Goal: Information Seeking & Learning: Learn about a topic

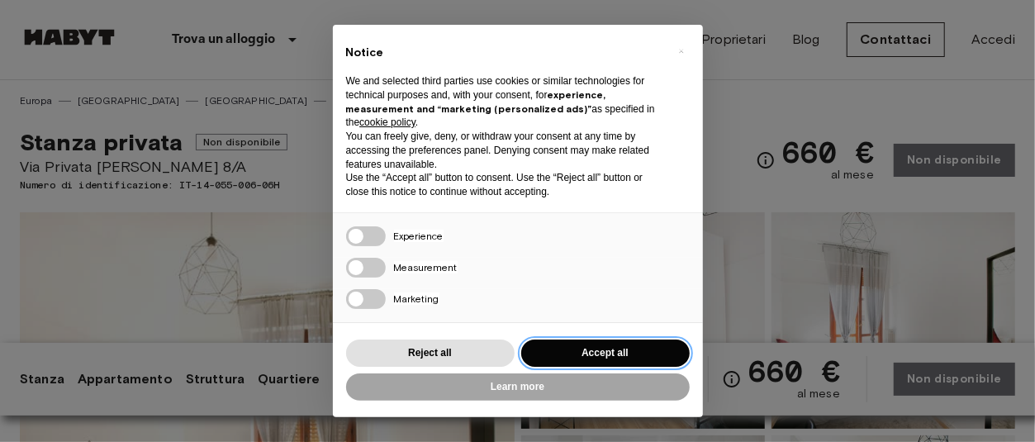
click at [615, 354] on button "Accept all" at bounding box center [605, 352] width 169 height 27
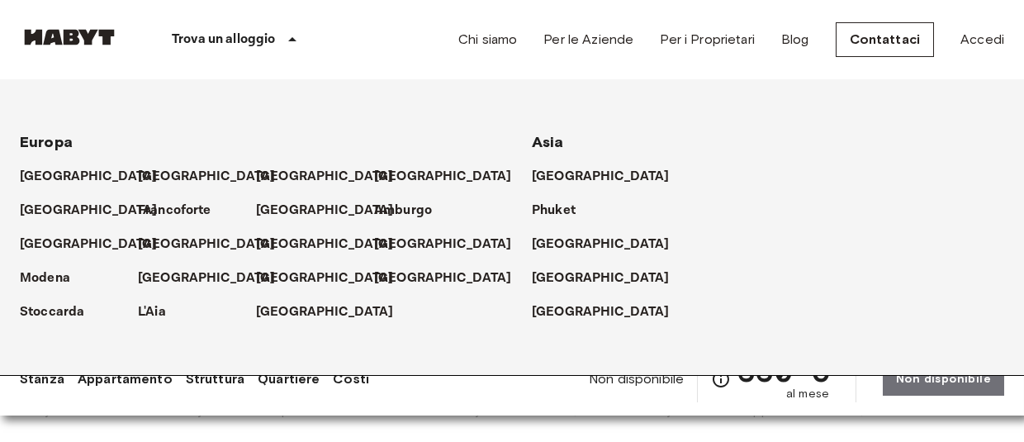
scroll to position [427, 0]
click at [819, 272] on div "[GEOGRAPHIC_DATA]" at bounding box center [768, 271] width 472 height 34
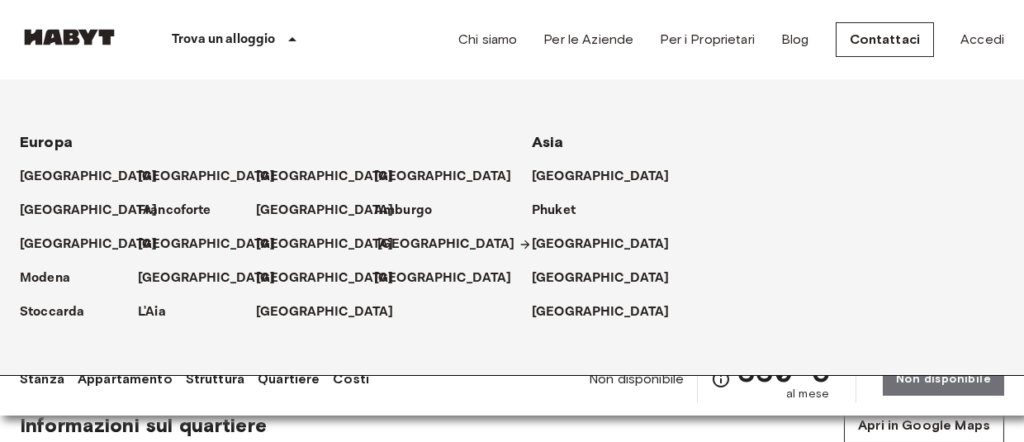
click at [388, 244] on p "[GEOGRAPHIC_DATA]" at bounding box center [446, 245] width 138 height 20
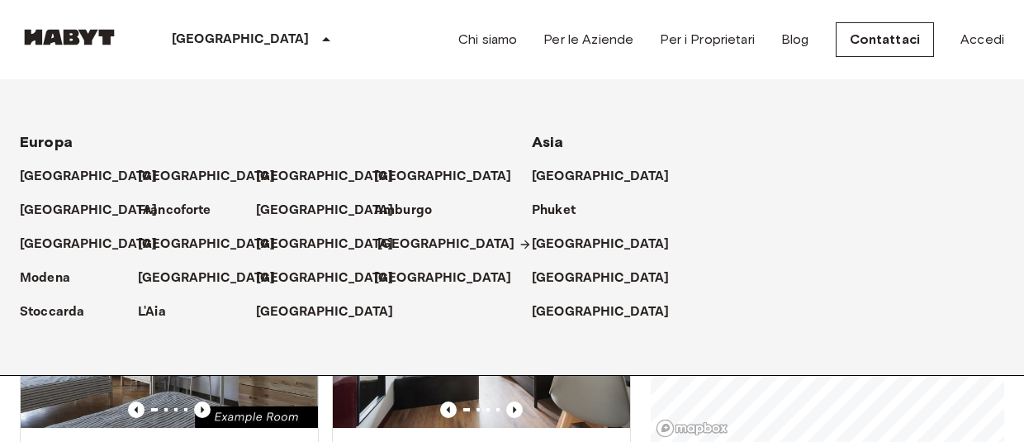
click at [520, 242] on icon at bounding box center [524, 244] width 9 height 9
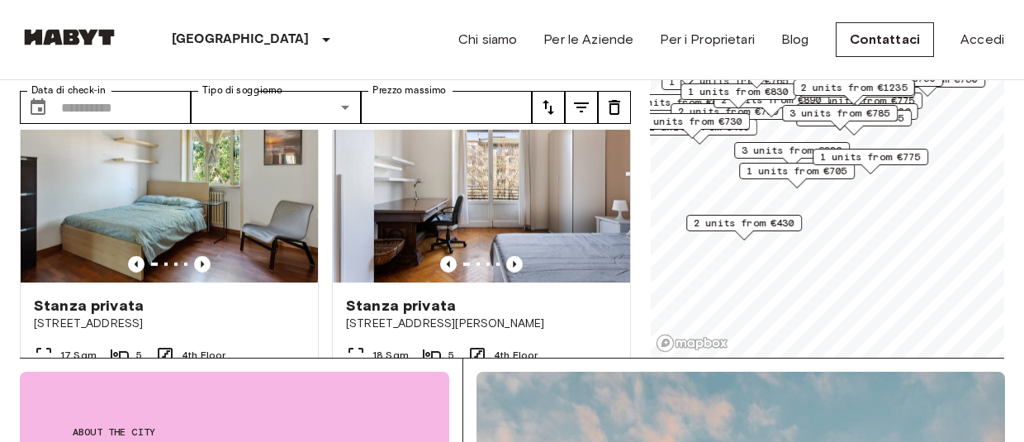
scroll to position [16815, 0]
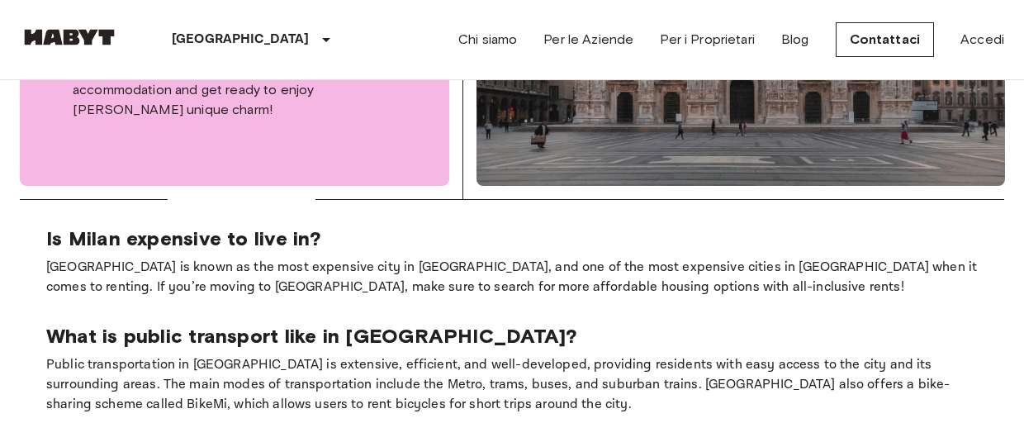
scroll to position [854, 0]
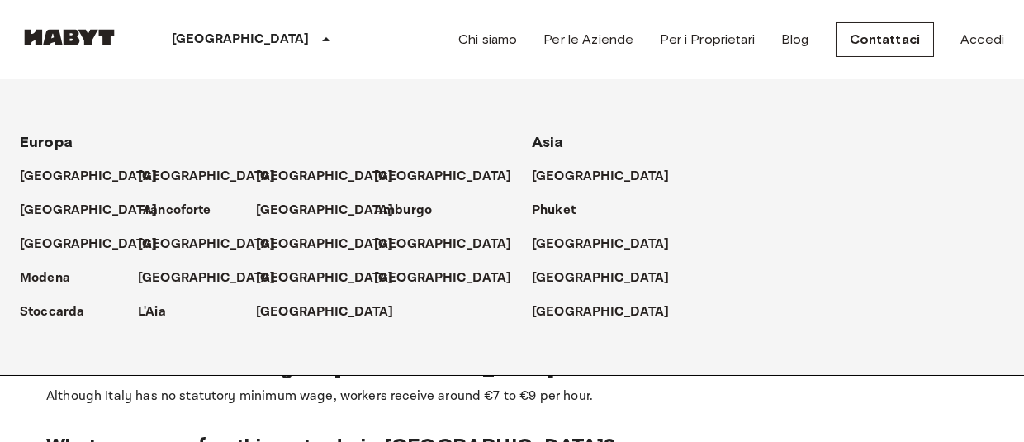
click at [316, 37] on icon at bounding box center [326, 40] width 20 height 20
click at [316, 39] on icon at bounding box center [326, 40] width 20 height 20
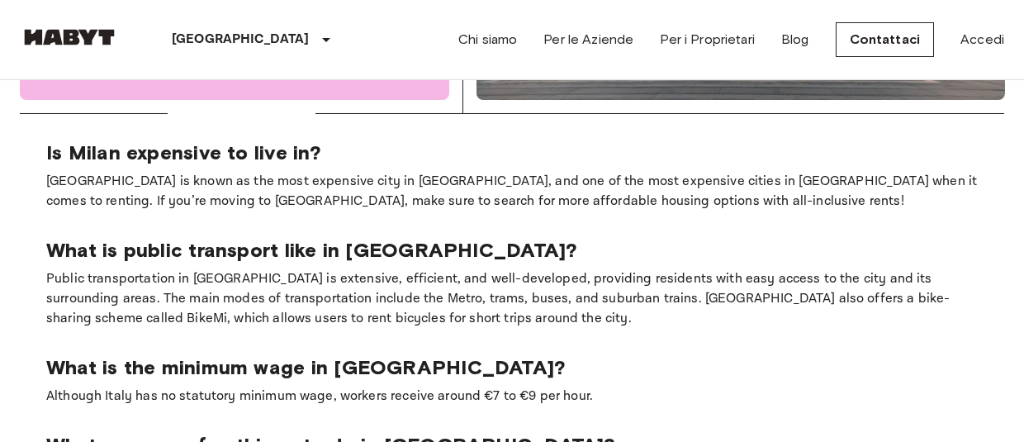
click at [316, 39] on icon at bounding box center [326, 40] width 20 height 20
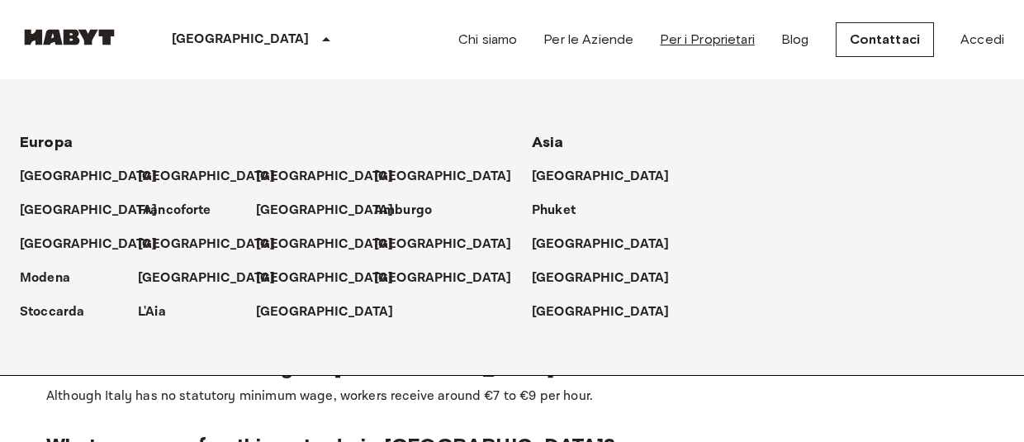
click at [729, 39] on link "Per i Proprietari" at bounding box center [707, 40] width 95 height 20
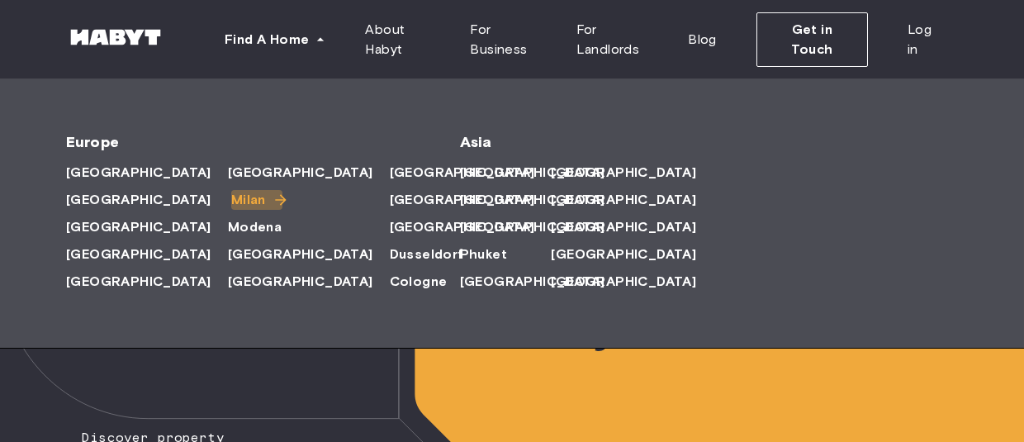
click at [231, 198] on span "Milan" at bounding box center [248, 200] width 35 height 20
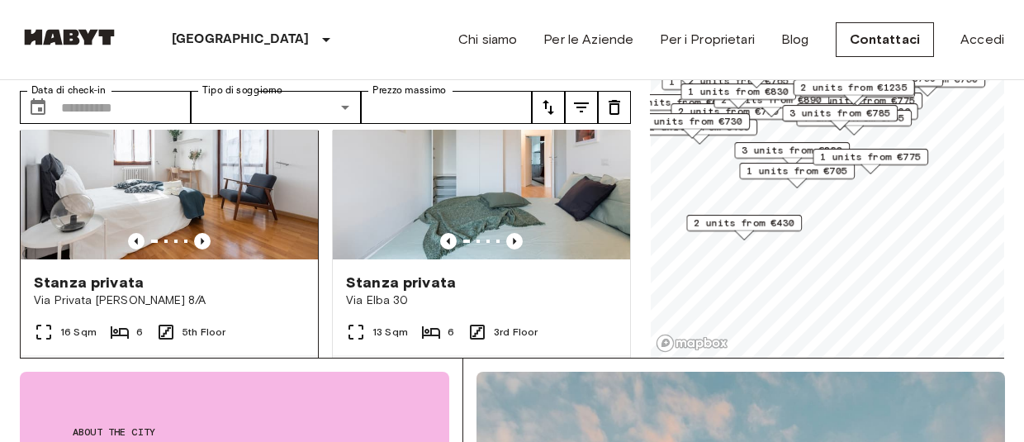
scroll to position [485, 0]
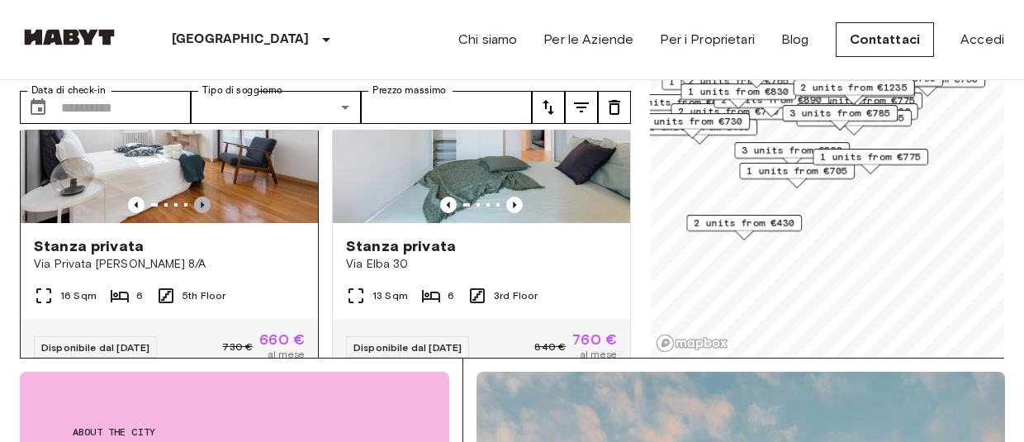
click at [201, 202] on icon "Previous image" at bounding box center [202, 205] width 3 height 7
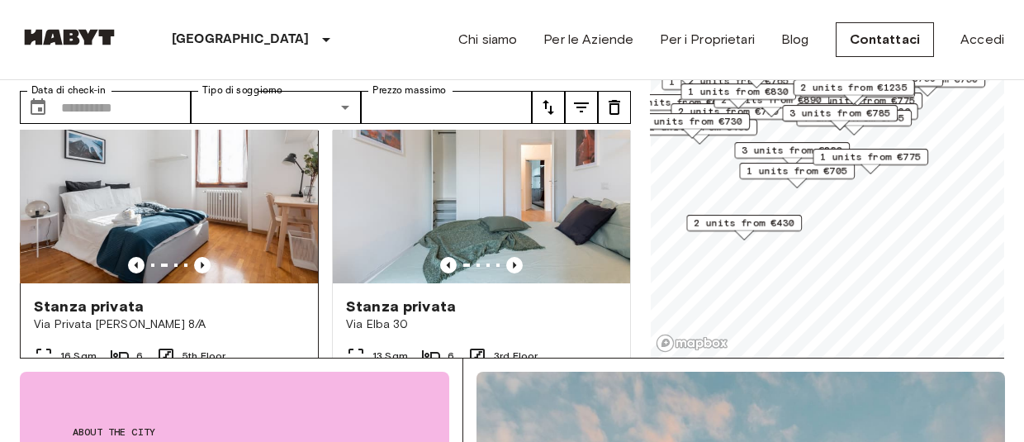
scroll to position [388, 0]
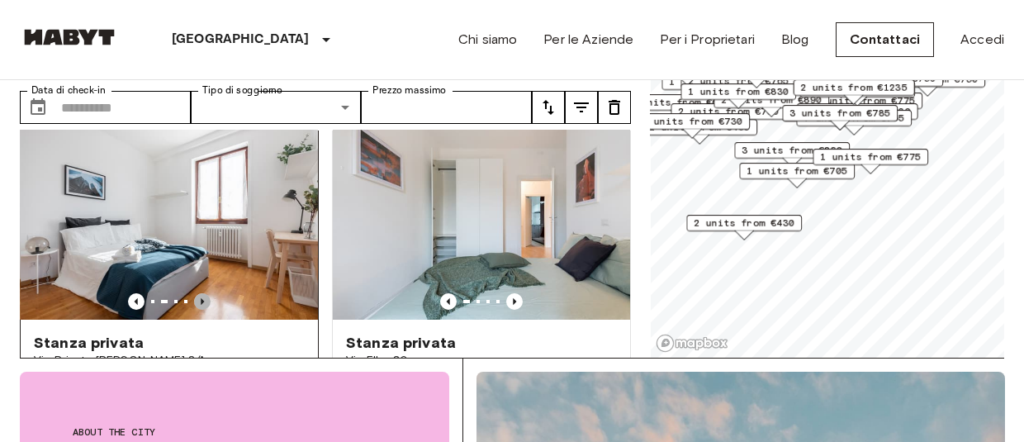
click at [201, 298] on icon "Previous image" at bounding box center [202, 301] width 3 height 7
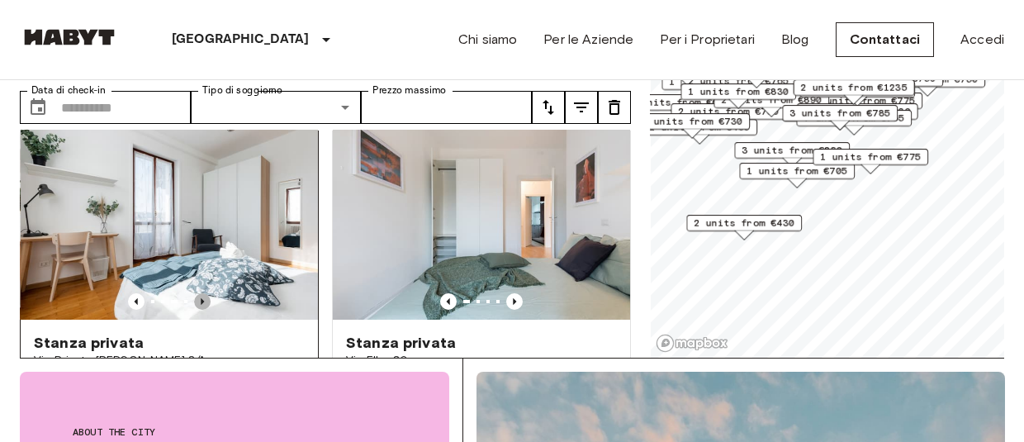
click at [201, 298] on icon "Previous image" at bounding box center [202, 301] width 3 height 7
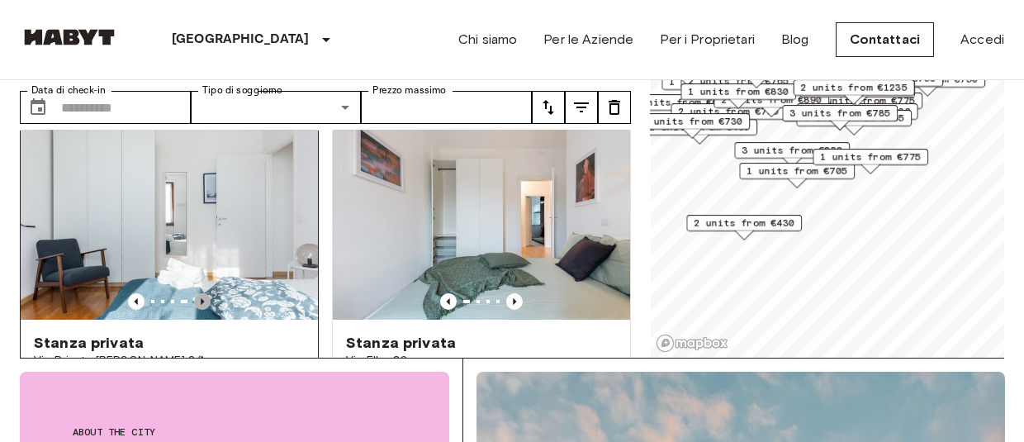
click at [201, 298] on icon "Previous image" at bounding box center [202, 301] width 3 height 7
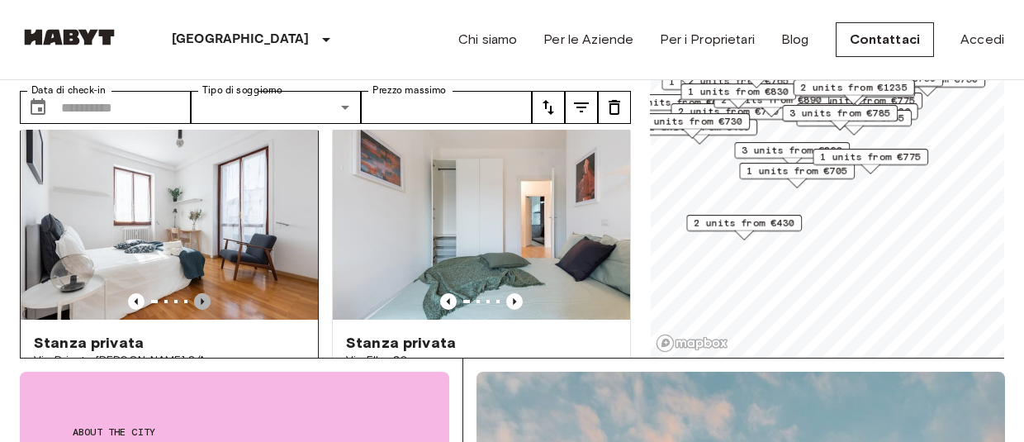
click at [201, 298] on icon "Previous image" at bounding box center [202, 301] width 3 height 7
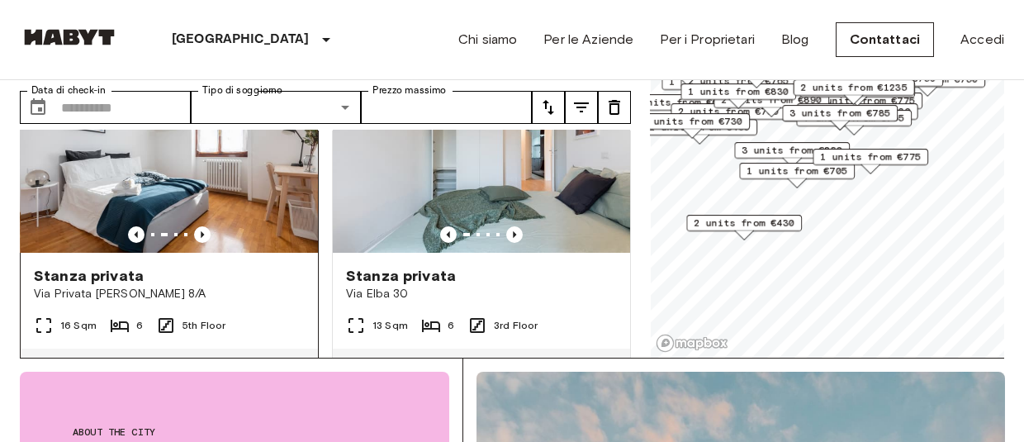
scroll to position [485, 0]
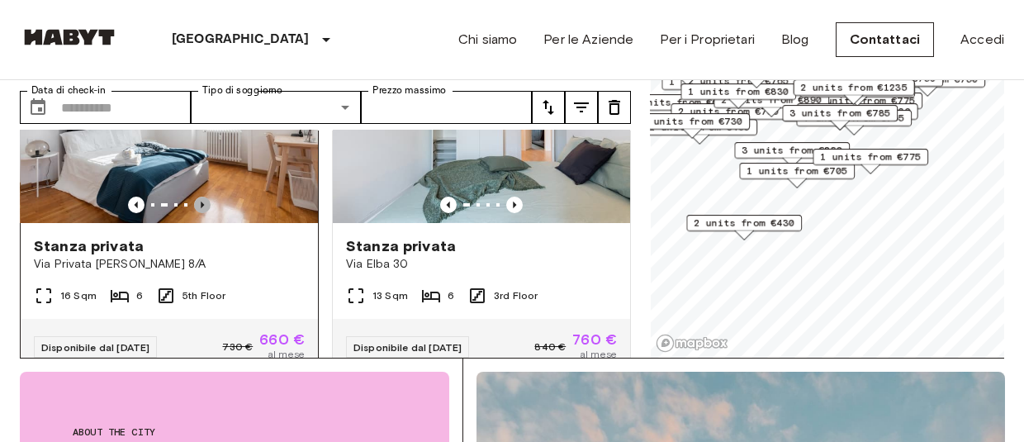
click at [197, 197] on icon "Previous image" at bounding box center [202, 205] width 17 height 17
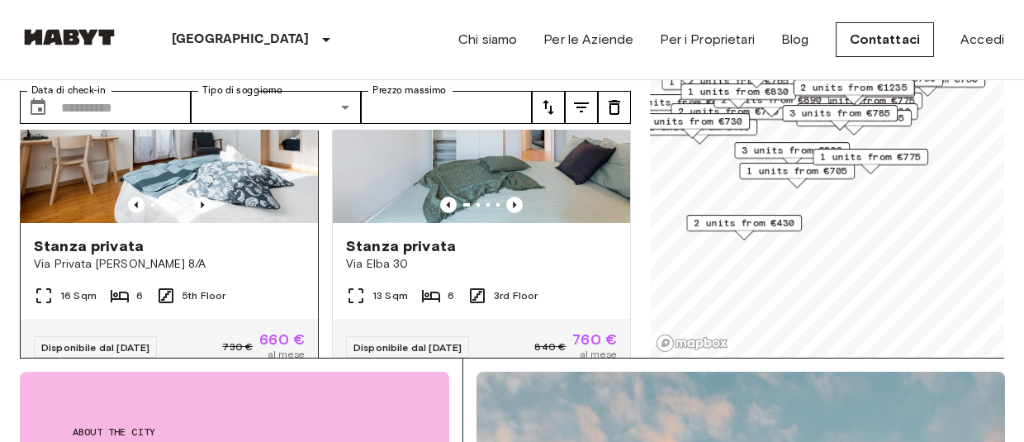
scroll to position [388, 0]
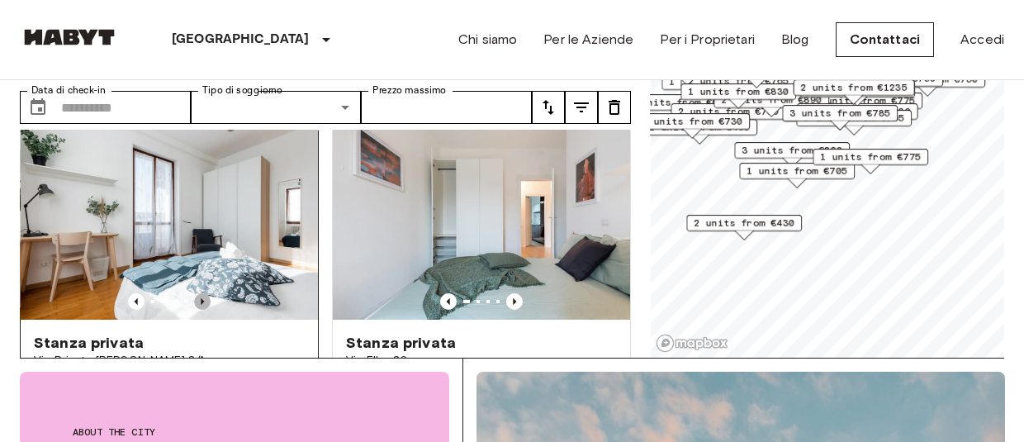
click at [202, 293] on icon "Previous image" at bounding box center [202, 301] width 17 height 17
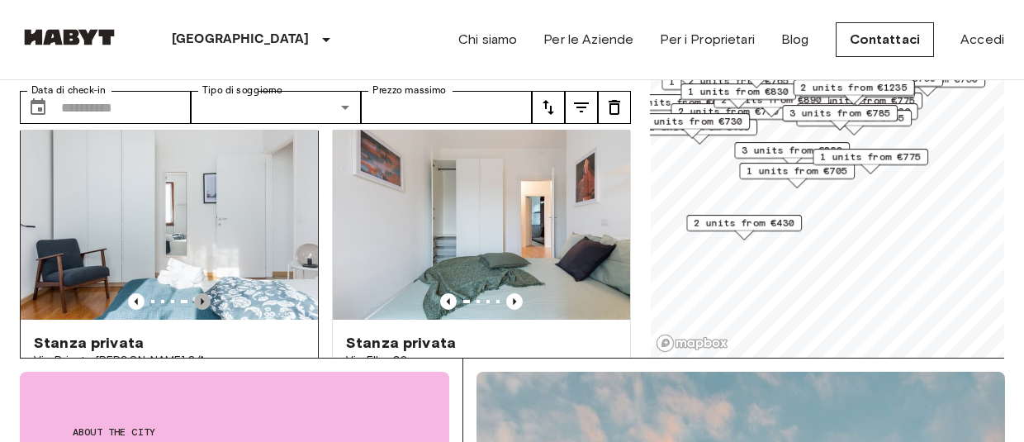
click at [202, 293] on icon "Previous image" at bounding box center [202, 301] width 17 height 17
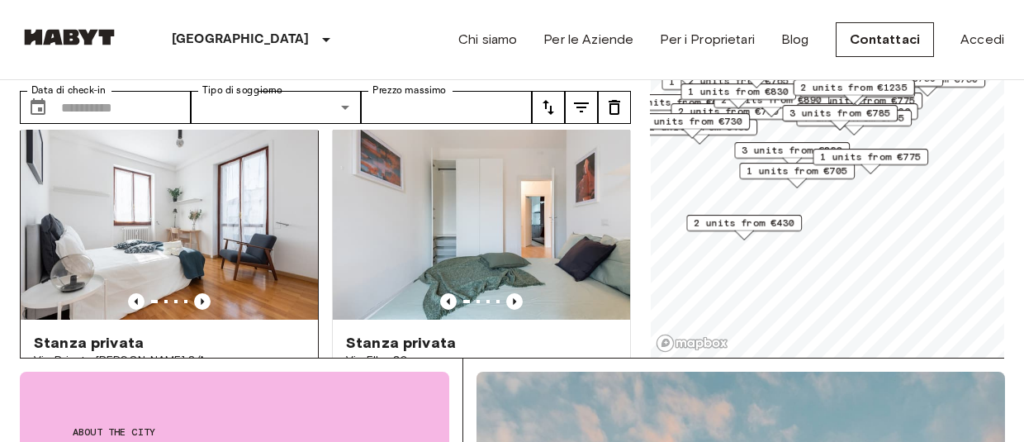
scroll to position [485, 0]
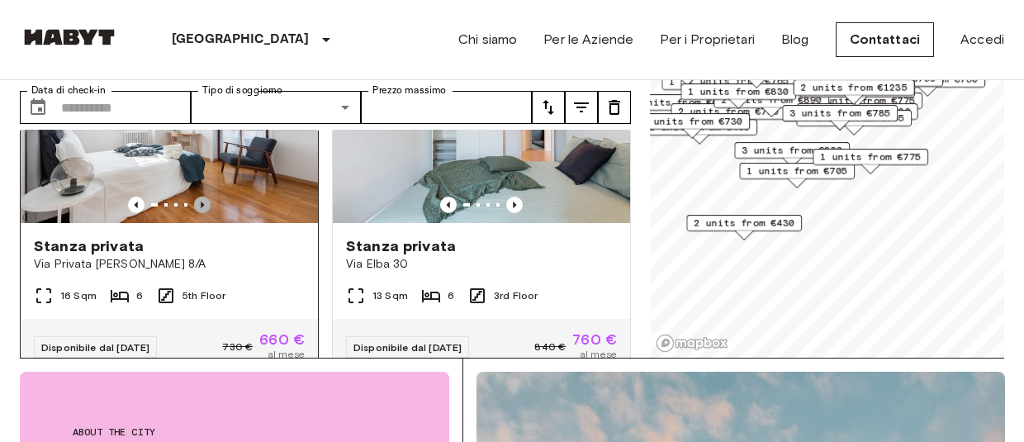
click at [200, 197] on icon "Previous image" at bounding box center [202, 205] width 17 height 17
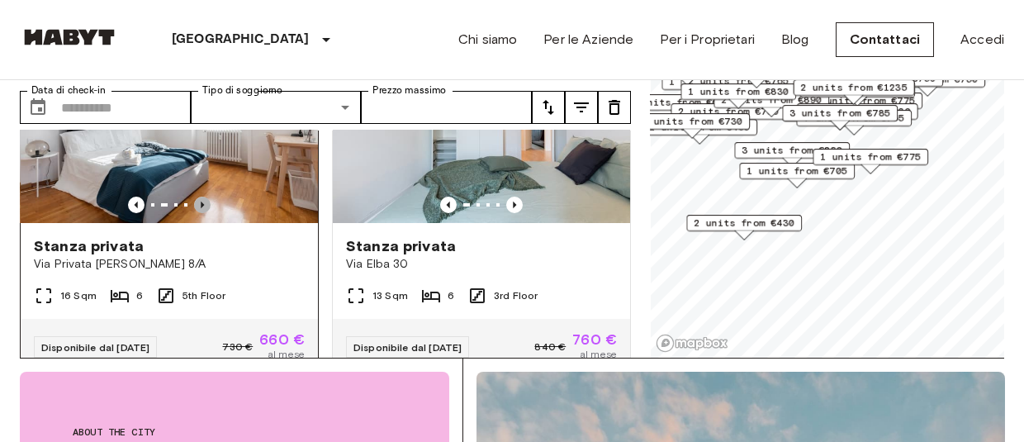
click at [197, 197] on icon "Previous image" at bounding box center [202, 205] width 17 height 17
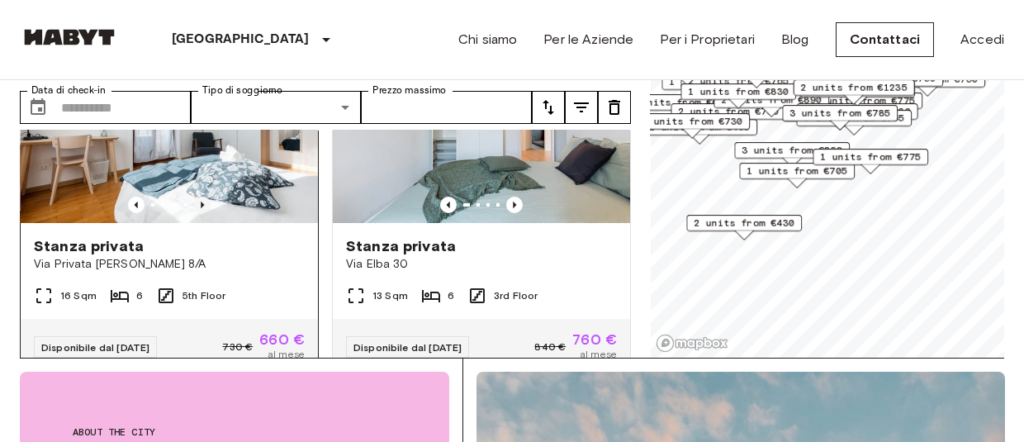
click at [202, 197] on icon "Previous image" at bounding box center [202, 205] width 17 height 17
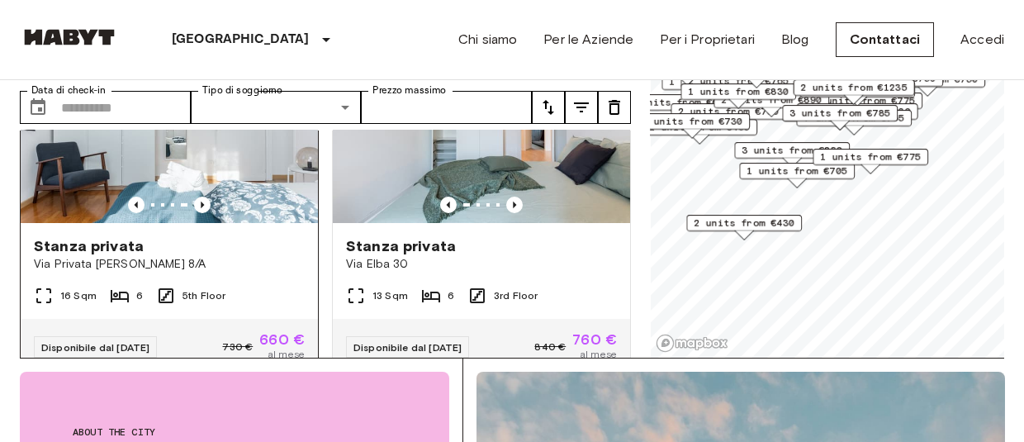
click at [137, 288] on span "6" at bounding box center [139, 295] width 7 height 15
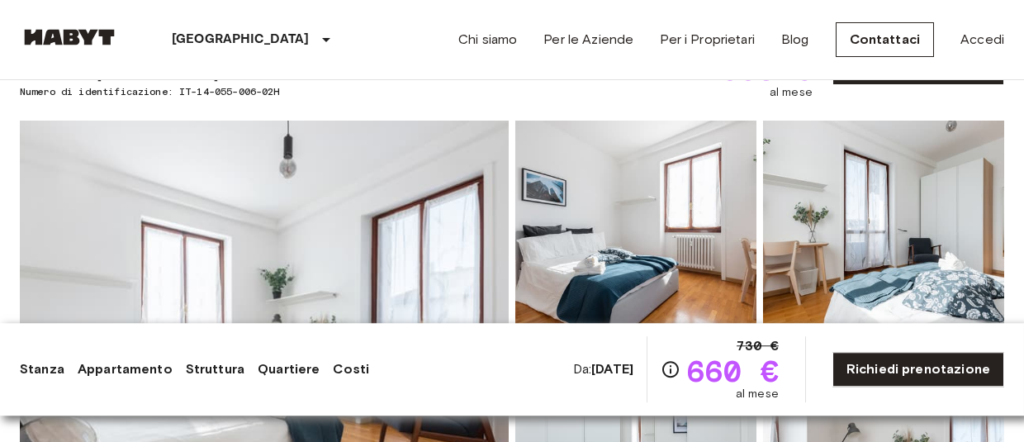
scroll to position [85, 0]
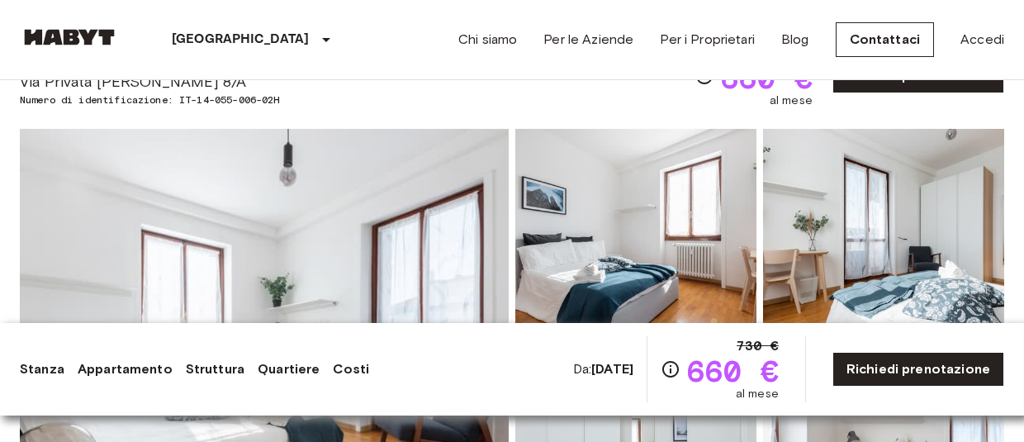
click at [273, 364] on link "Quartiere" at bounding box center [289, 369] width 62 height 20
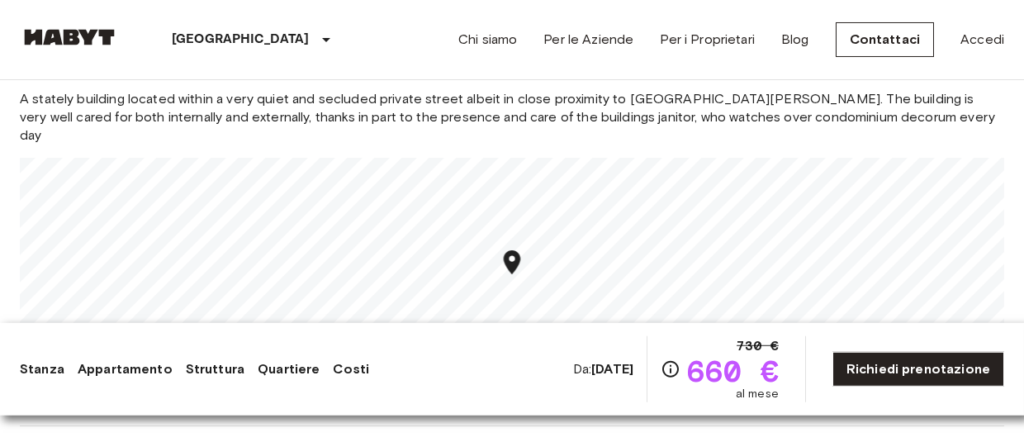
scroll to position [1478, 0]
click at [144, 368] on link "Appartamento" at bounding box center [125, 369] width 95 height 20
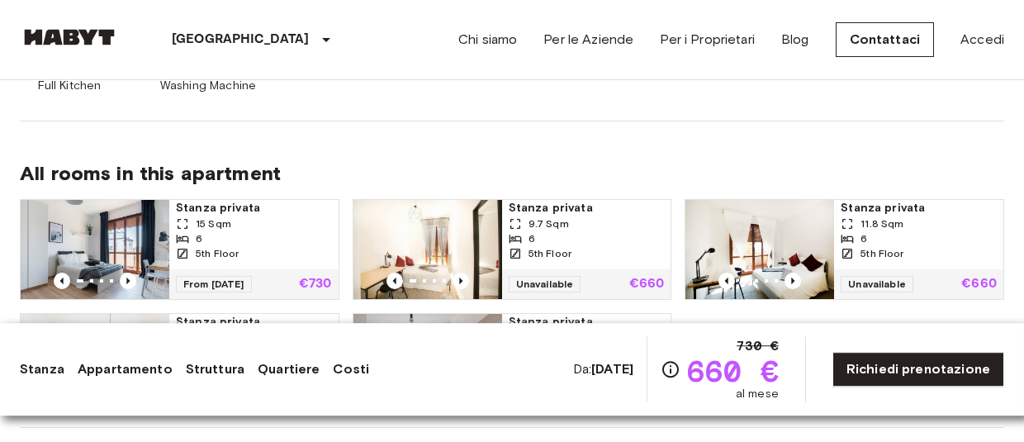
scroll to position [1042, 0]
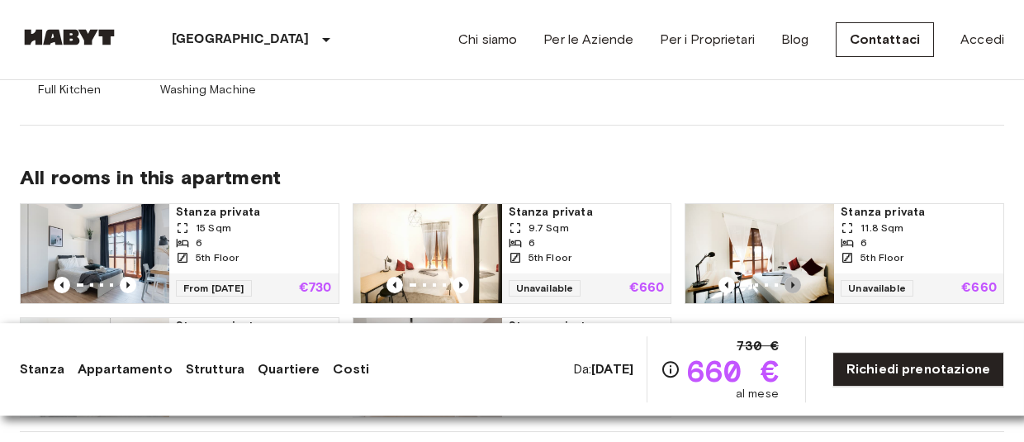
click at [795, 282] on icon "Previous image" at bounding box center [793, 285] width 17 height 17
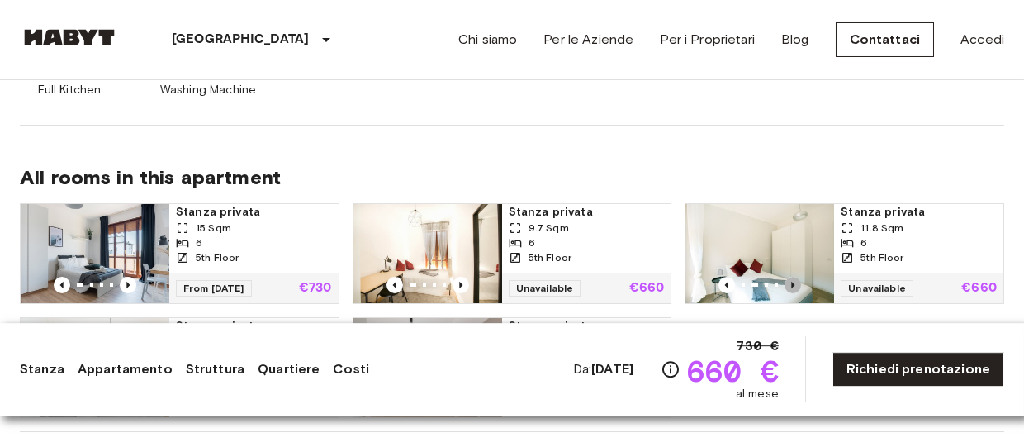
click at [795, 282] on icon "Previous image" at bounding box center [793, 285] width 17 height 17
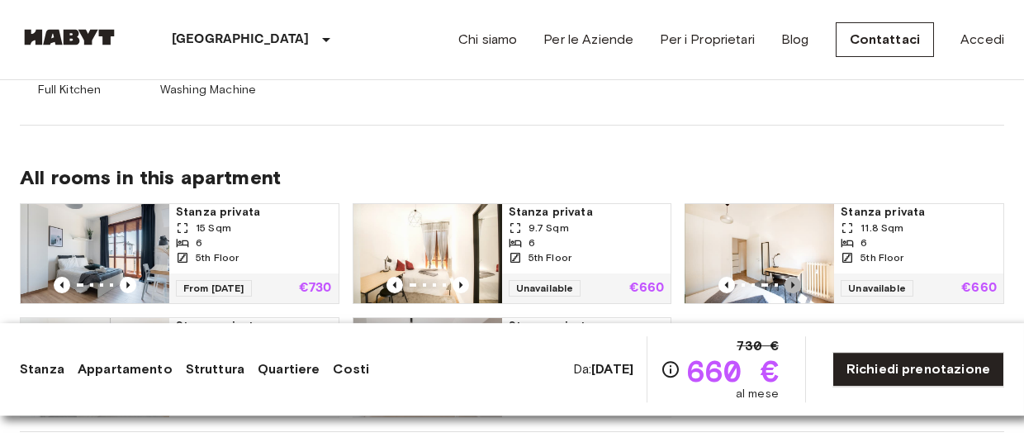
click at [795, 282] on icon "Previous image" at bounding box center [793, 285] width 17 height 17
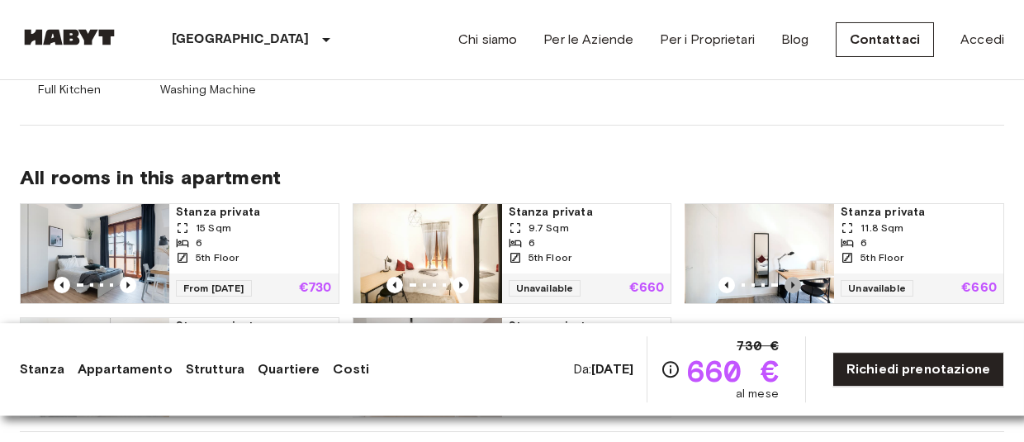
click at [795, 282] on icon "Previous image" at bounding box center [793, 285] width 17 height 17
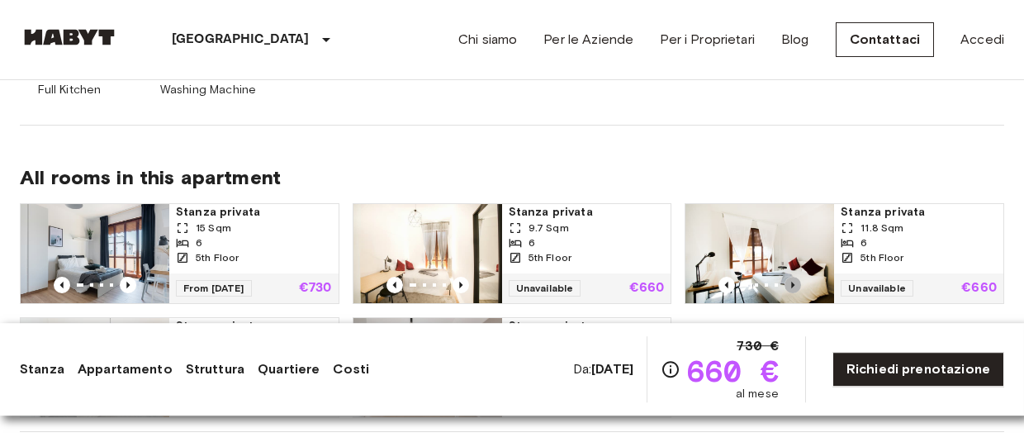
click at [795, 282] on icon "Previous image" at bounding box center [793, 285] width 17 height 17
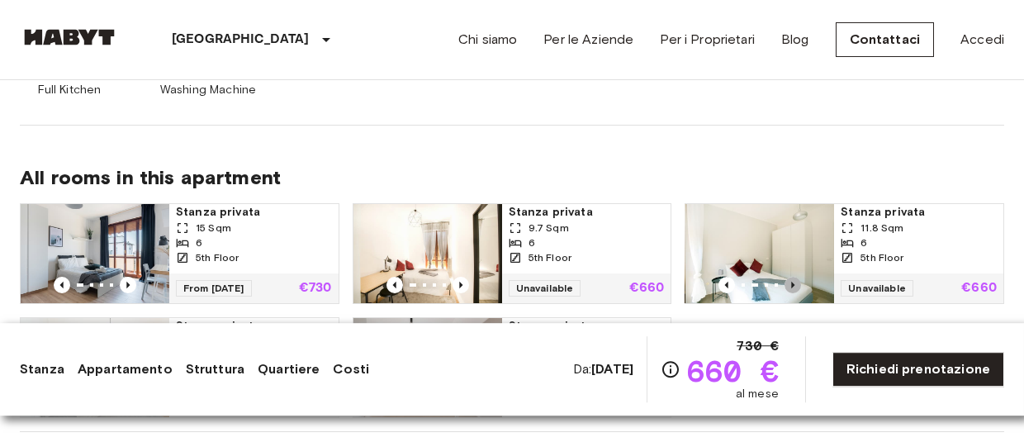
click at [795, 282] on icon "Previous image" at bounding box center [793, 285] width 17 height 17
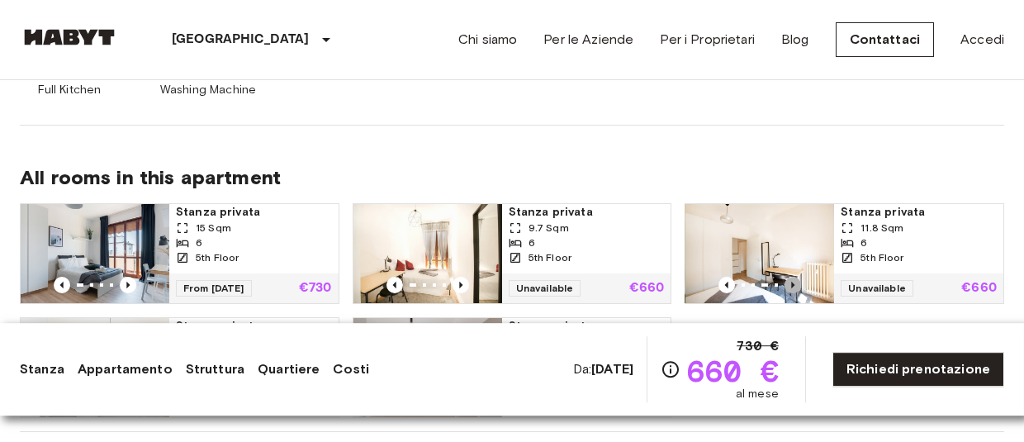
click at [795, 282] on icon "Previous image" at bounding box center [793, 285] width 17 height 17
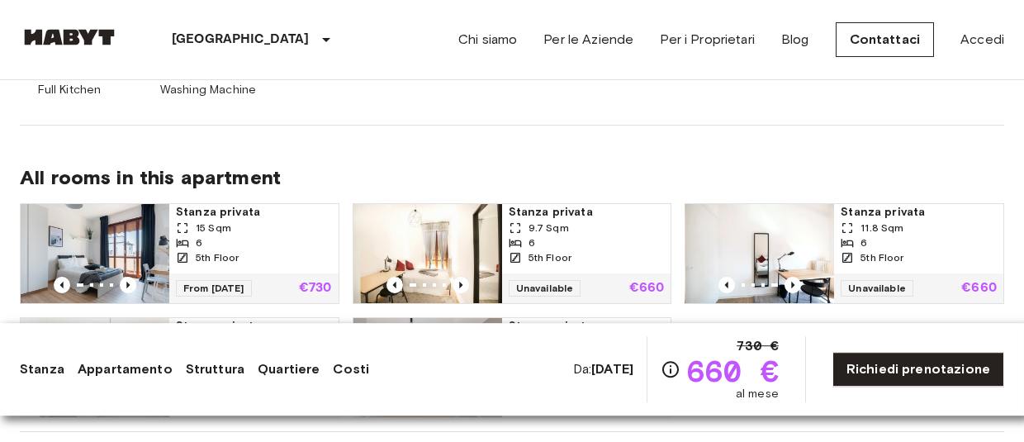
click at [133, 244] on img at bounding box center [95, 253] width 149 height 99
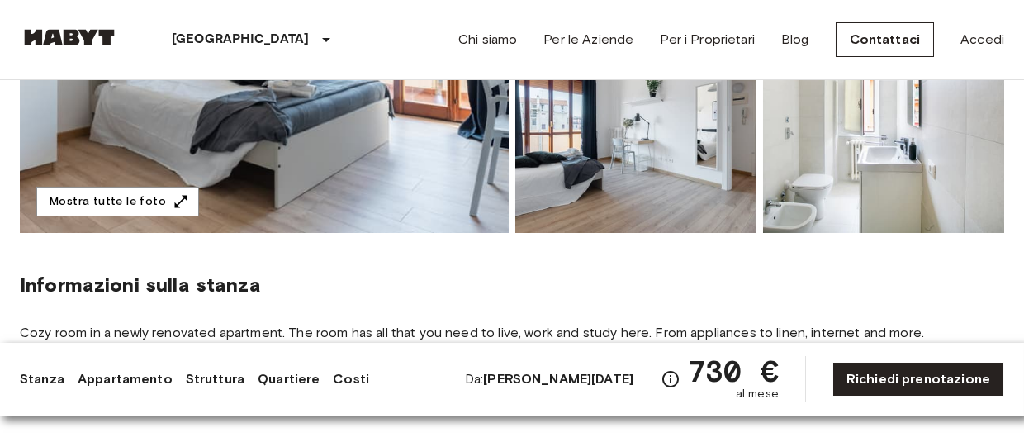
scroll to position [427, 0]
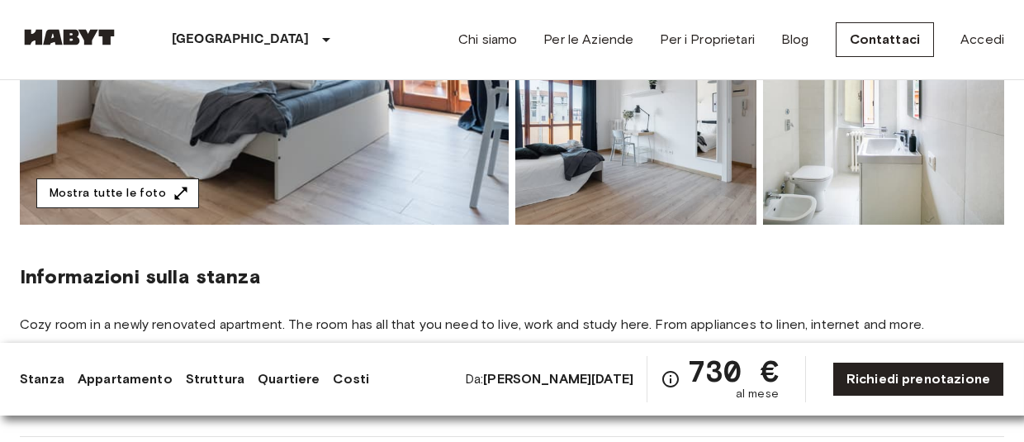
click at [177, 192] on icon "button" at bounding box center [181, 193] width 17 height 17
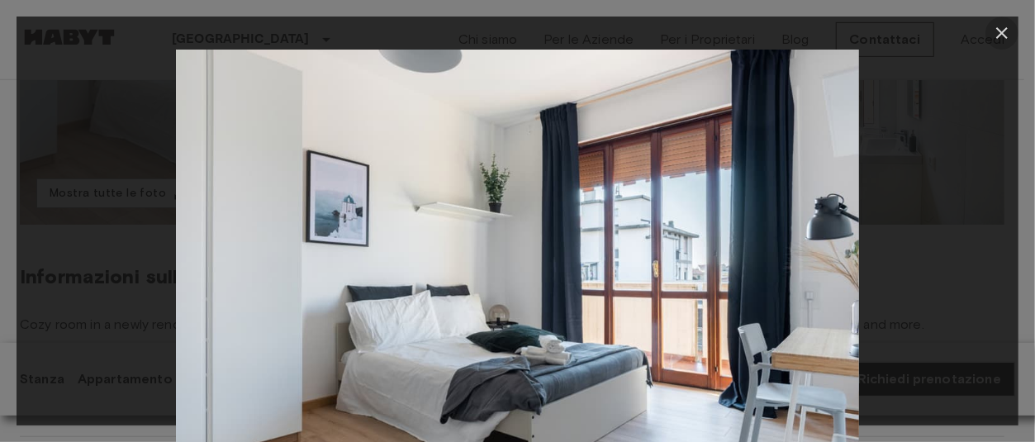
click at [1002, 31] on icon "button" at bounding box center [1002, 33] width 20 height 20
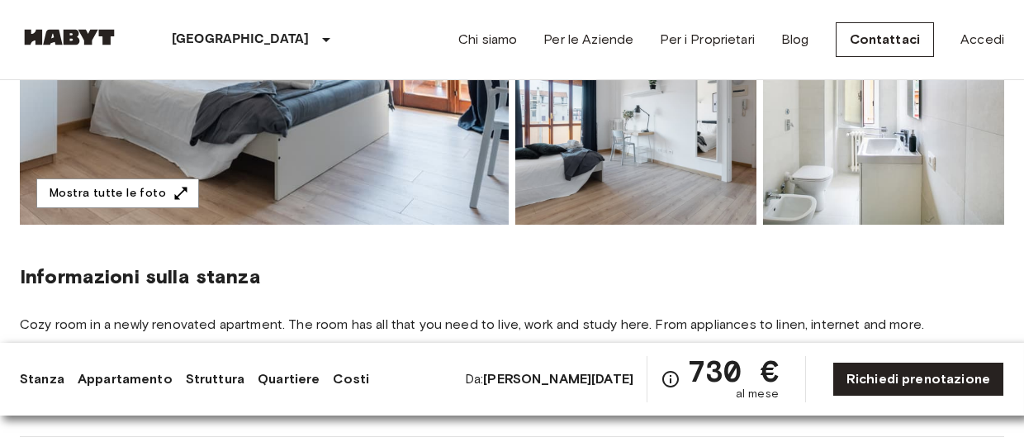
click at [358, 159] on img at bounding box center [264, 4] width 489 height 439
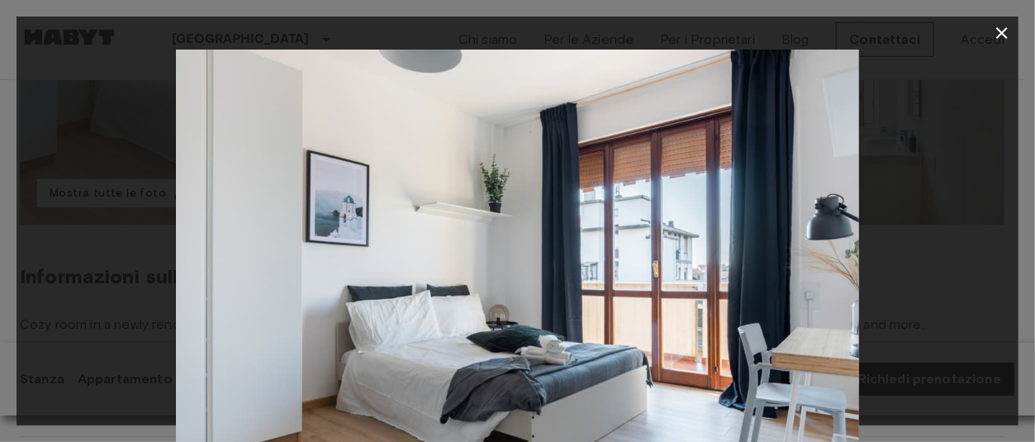
click at [1003, 32] on icon "button" at bounding box center [1002, 33] width 12 height 12
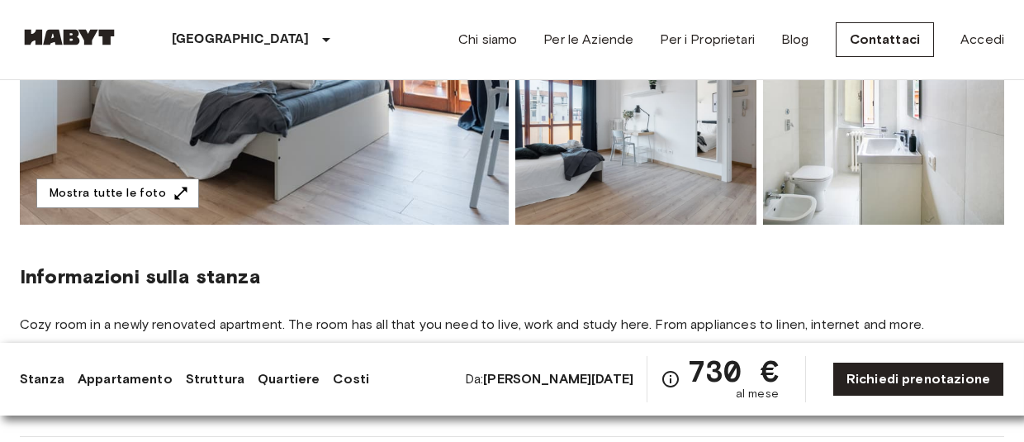
click at [667, 138] on img at bounding box center [635, 116] width 241 height 216
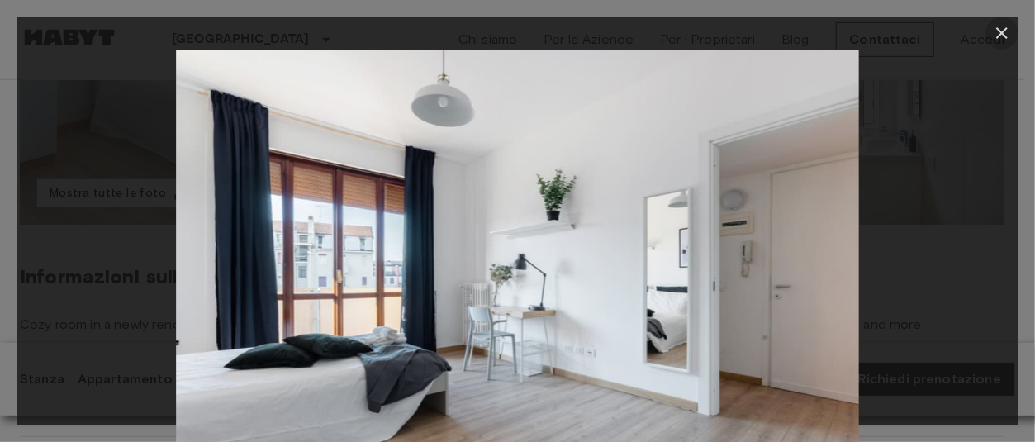
click at [1004, 31] on icon "button" at bounding box center [1002, 33] width 12 height 12
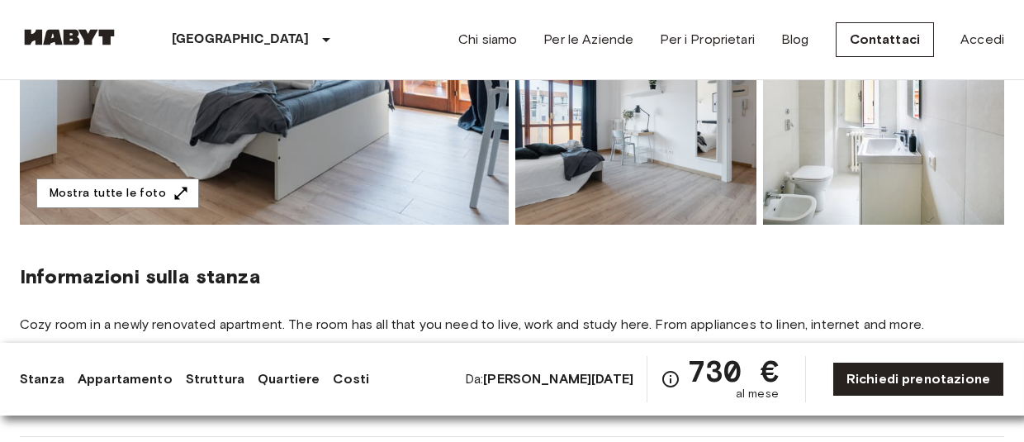
click at [895, 184] on img at bounding box center [883, 116] width 241 height 216
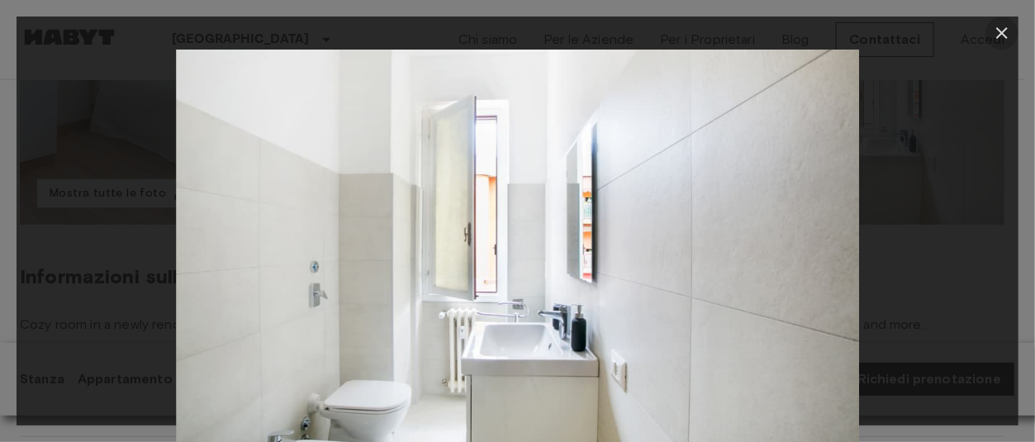
click at [1000, 26] on icon "button" at bounding box center [1002, 33] width 20 height 20
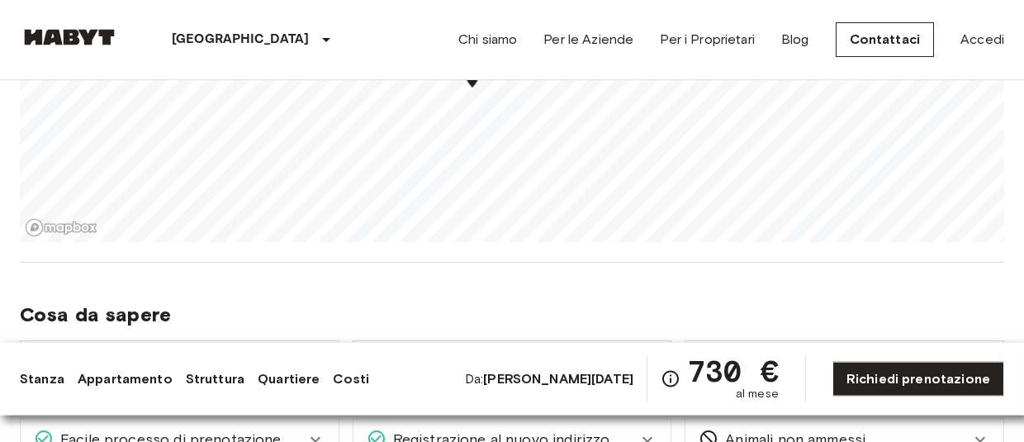
scroll to position [1622, 0]
click at [215, 377] on link "Struttura" at bounding box center [215, 379] width 59 height 20
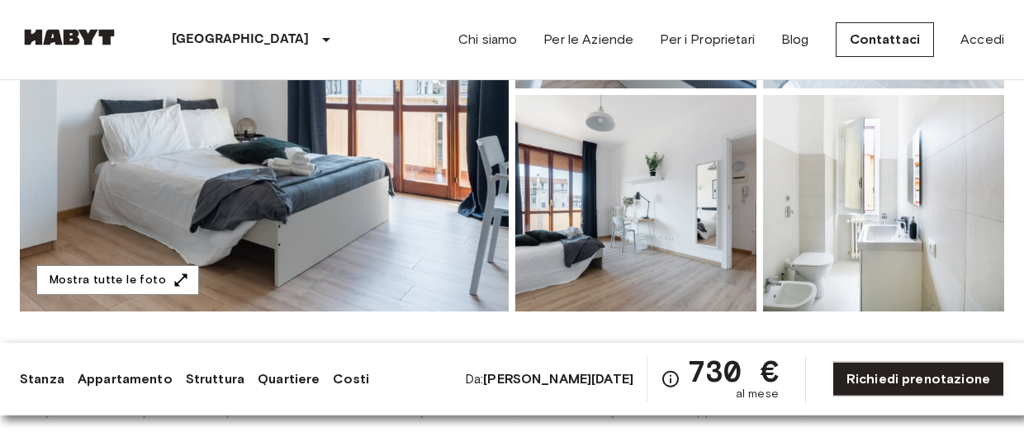
scroll to position [341, 0]
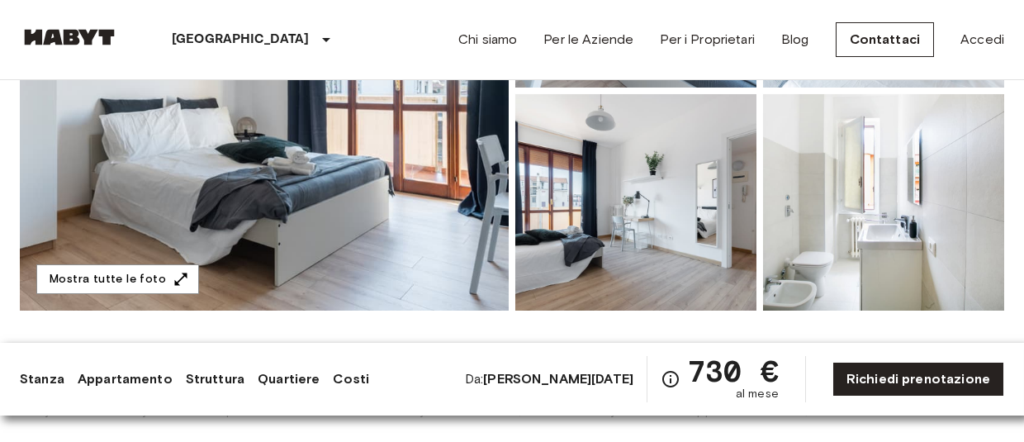
click at [641, 187] on img at bounding box center [635, 202] width 241 height 216
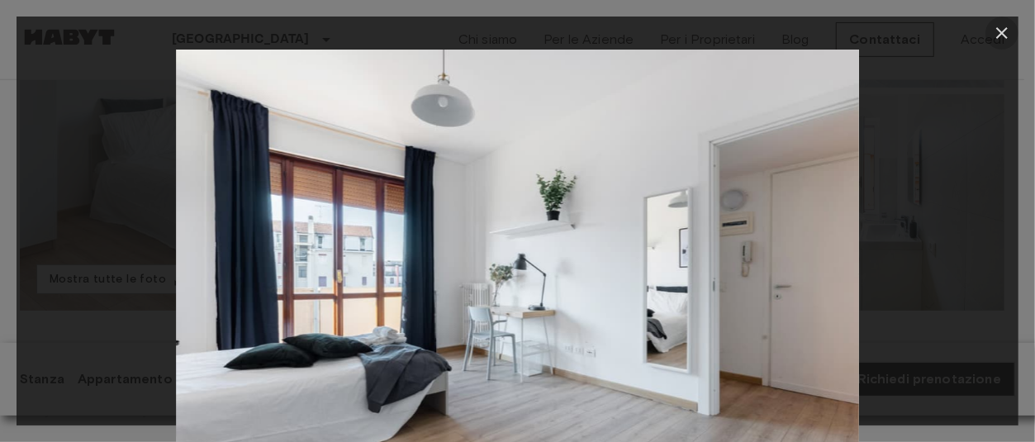
click at [1004, 37] on icon "button" at bounding box center [1002, 33] width 20 height 20
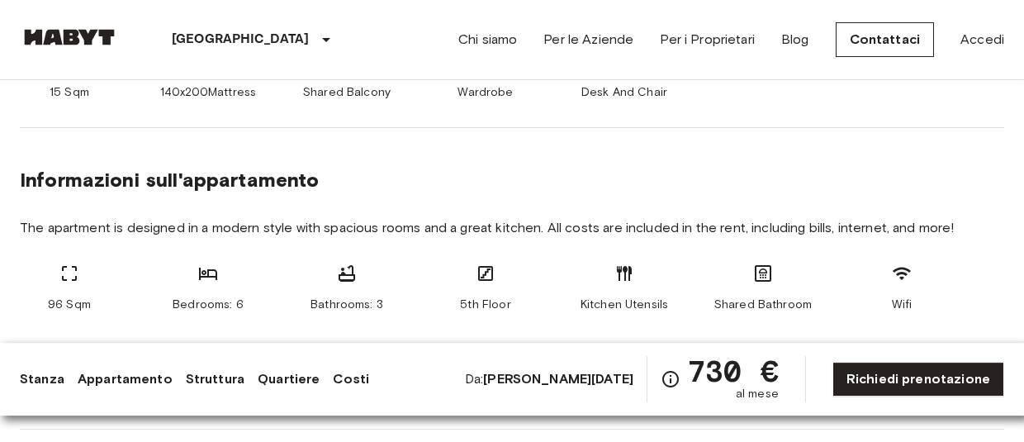
scroll to position [768, 0]
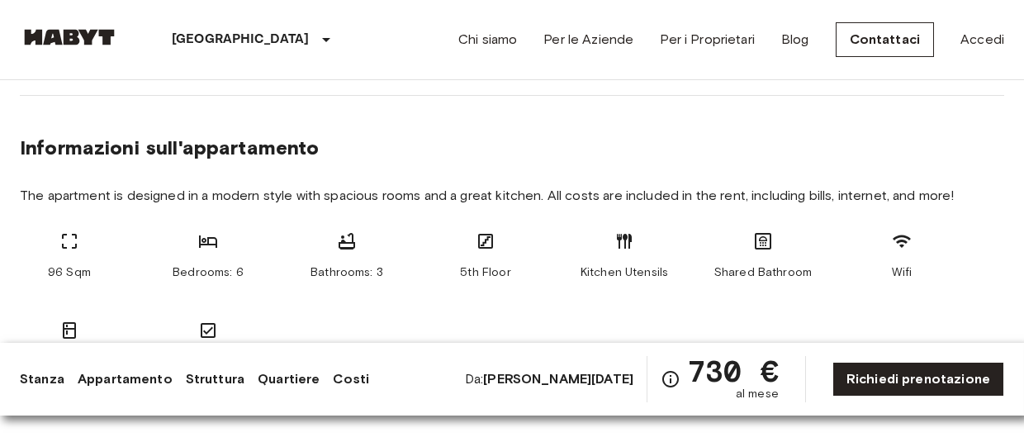
click at [288, 378] on link "Quartiere" at bounding box center [289, 379] width 62 height 20
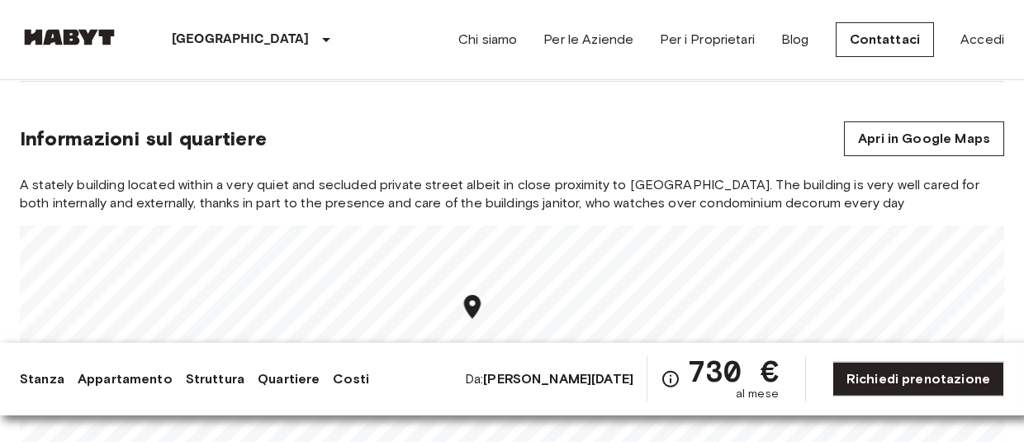
scroll to position [1391, 0]
click at [341, 377] on link "Costi" at bounding box center [351, 379] width 36 height 20
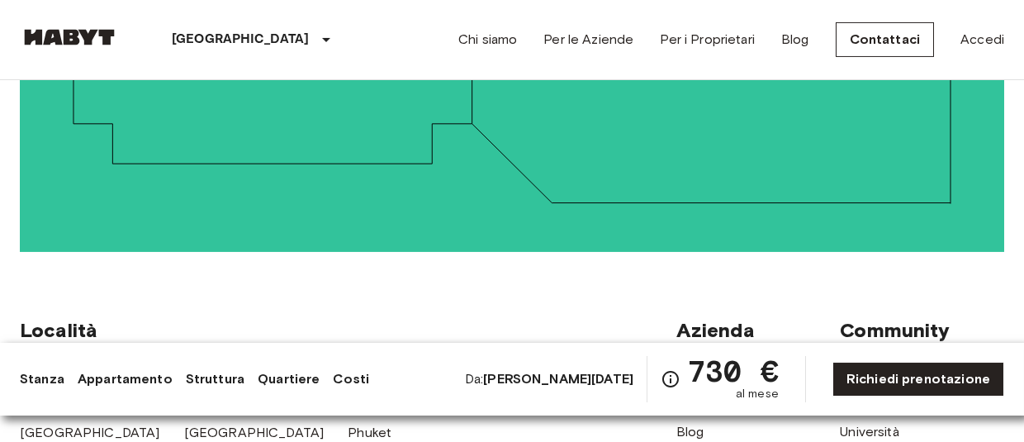
scroll to position [3960, 0]
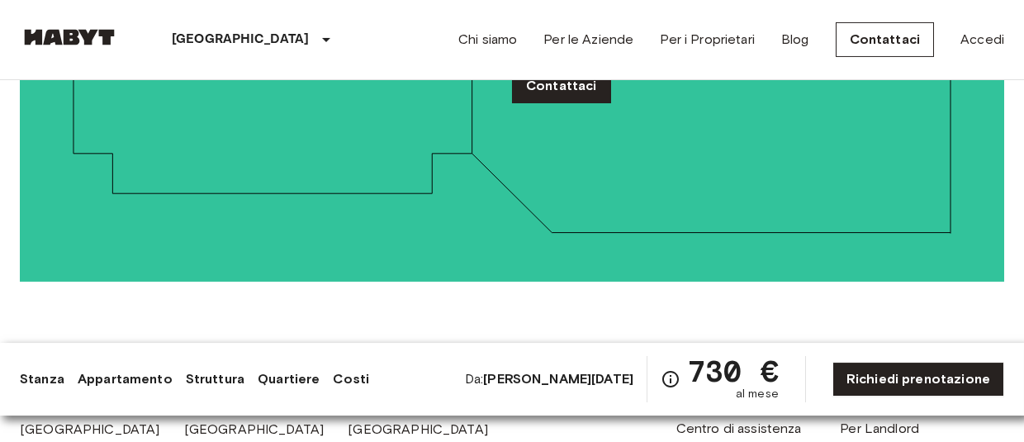
click at [719, 387] on link "Chi siamo" at bounding box center [705, 395] width 59 height 16
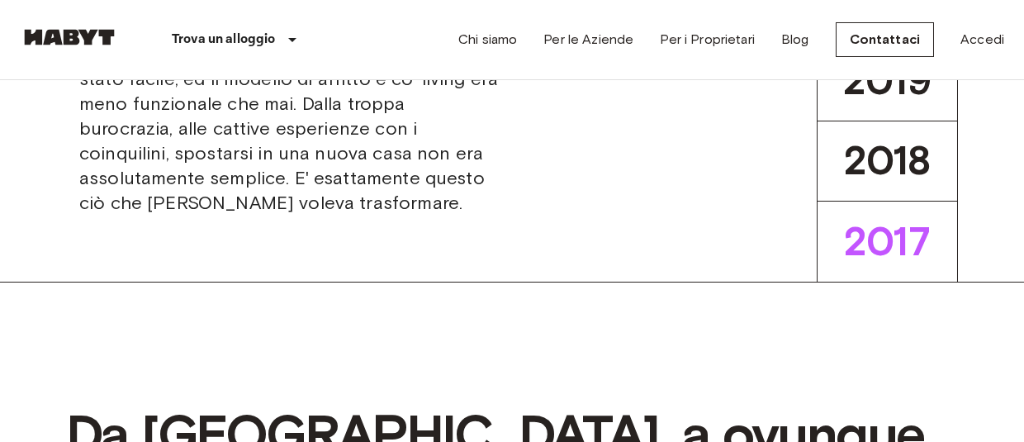
scroll to position [683, 0]
click at [591, 40] on link "Per le Aziende" at bounding box center [588, 40] width 90 height 20
